Goal: Task Accomplishment & Management: Use online tool/utility

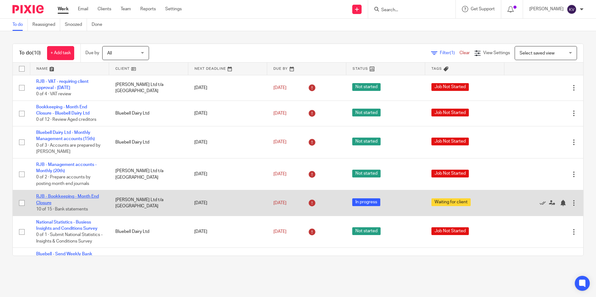
click at [45, 198] on link "RJB - Bookkeeping - Month End Closure" at bounding box center [67, 199] width 63 height 11
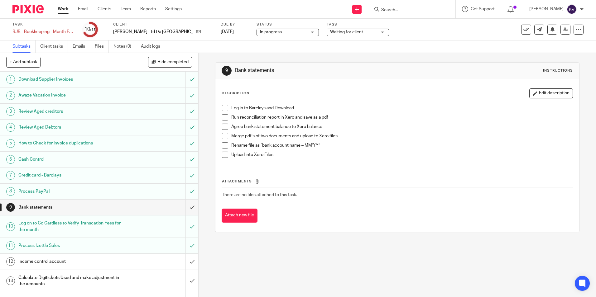
click at [79, 261] on h1 "Income control account" at bounding box center [71, 261] width 107 height 9
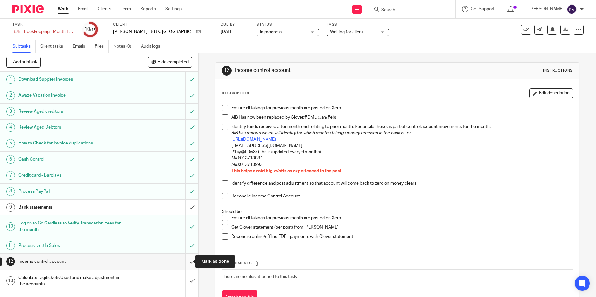
click at [184, 259] on input "submit" at bounding box center [99, 262] width 198 height 16
